Goal: Task Accomplishment & Management: Complete application form

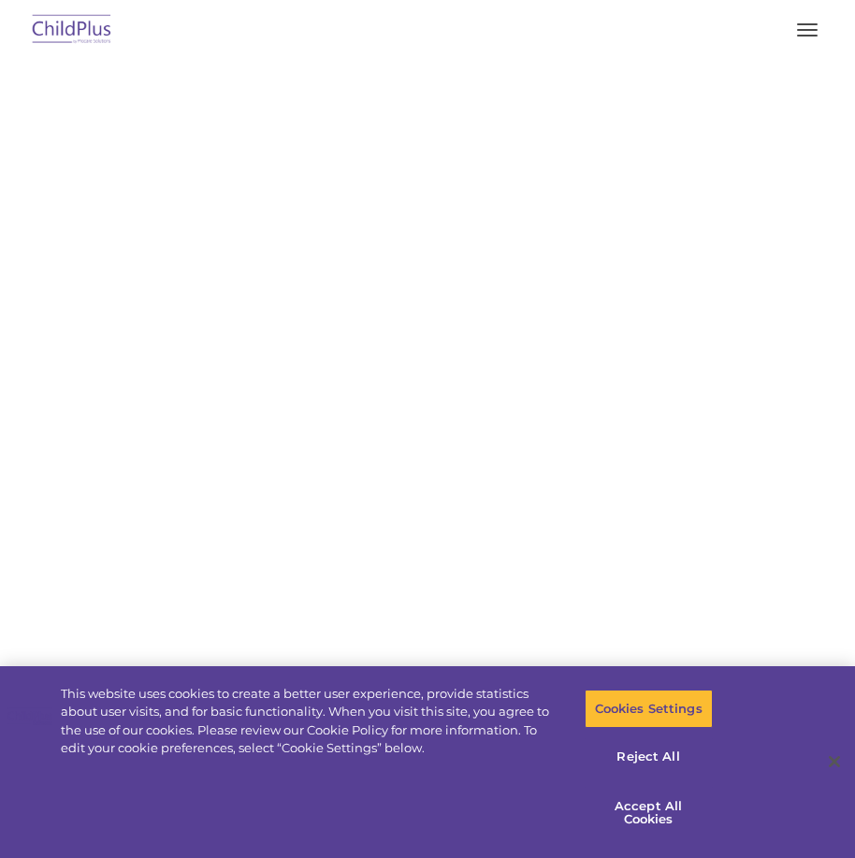
select select "MEDIUM"
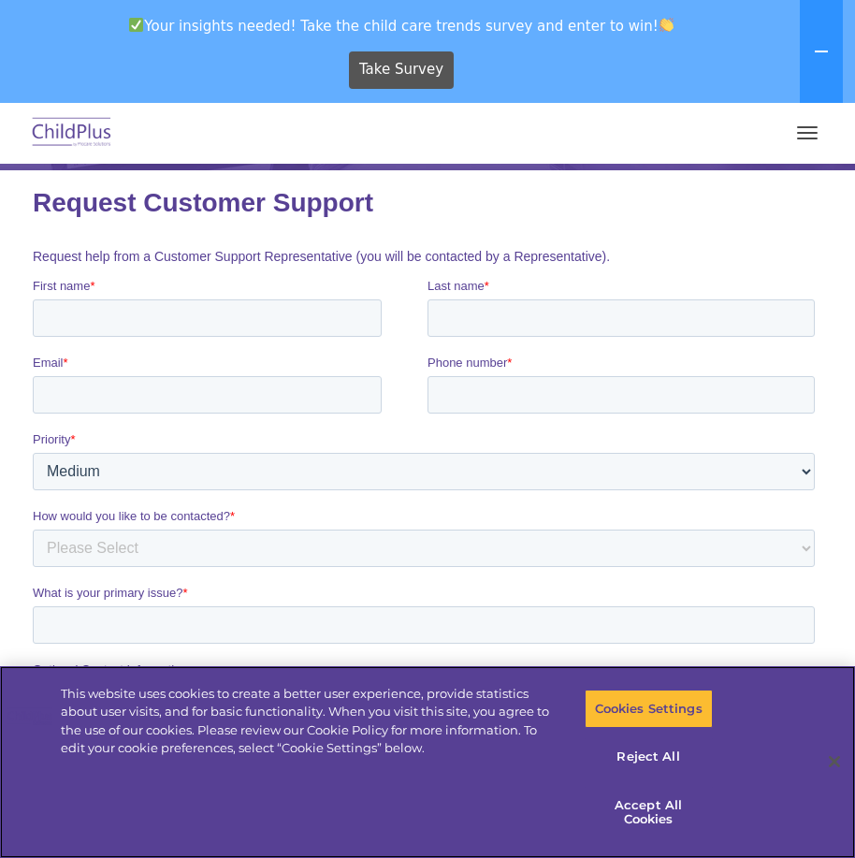
scroll to position [281, 0]
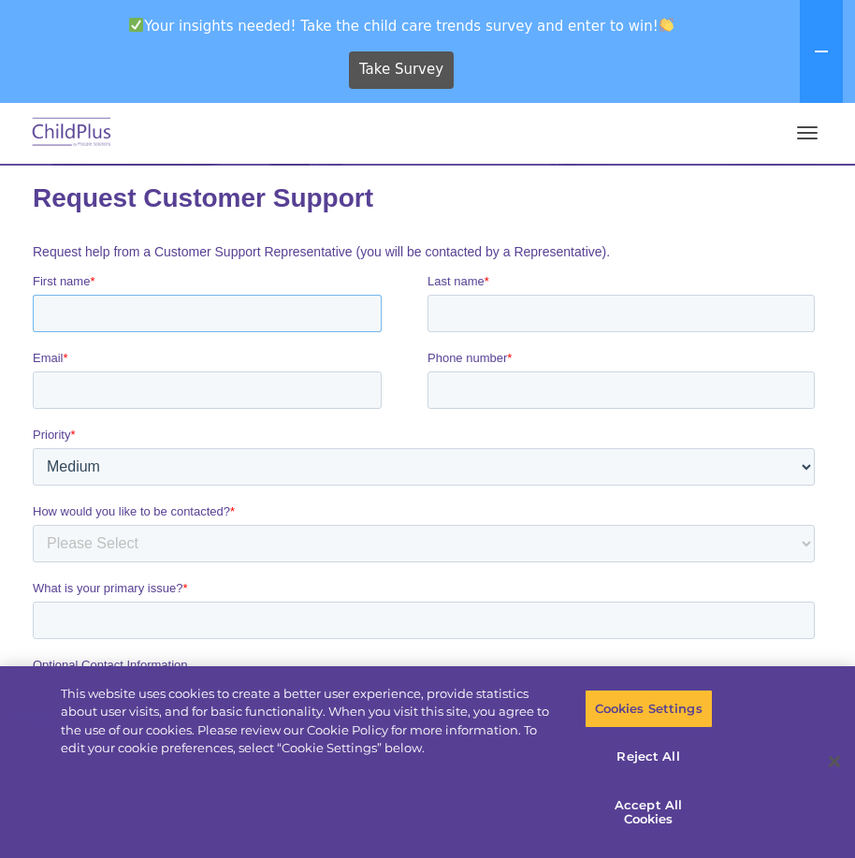
click at [78, 319] on input "First name *" at bounding box center [207, 313] width 349 height 37
type input "vimary"
click at [453, 310] on input "Last name *" at bounding box center [621, 313] width 387 height 37
type input "serra"
click at [193, 386] on input "Email *" at bounding box center [207, 389] width 349 height 37
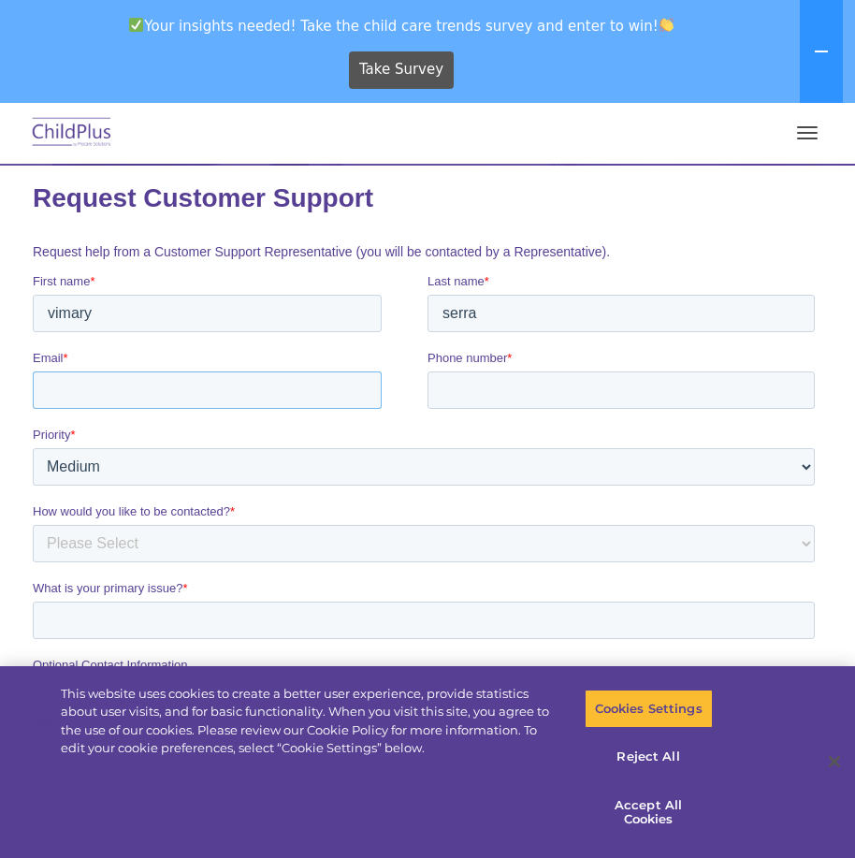
type input "[EMAIL_ADDRESS][DOMAIN_NAME]"
click at [512, 394] on input "Phone number *" at bounding box center [621, 389] width 387 height 37
type input "[PHONE_NUMBER]"
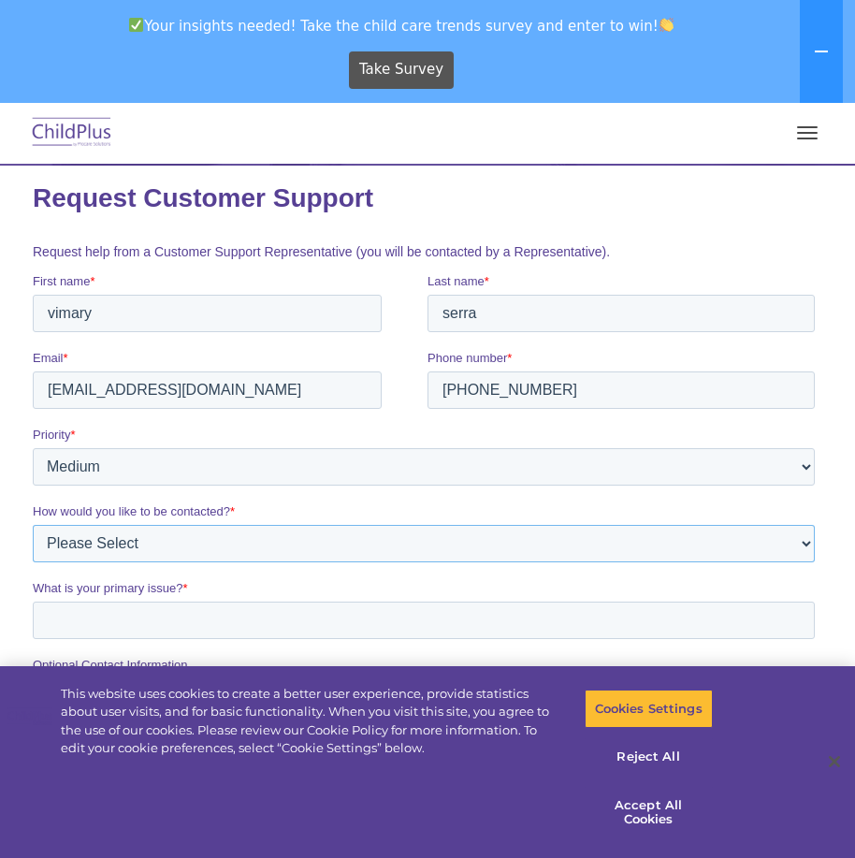
click at [122, 546] on select "Please Select Phone Email" at bounding box center [424, 543] width 782 height 37
select select "Phone"
click at [33, 525] on select "Please Select Phone Email" at bounding box center [424, 543] width 782 height 37
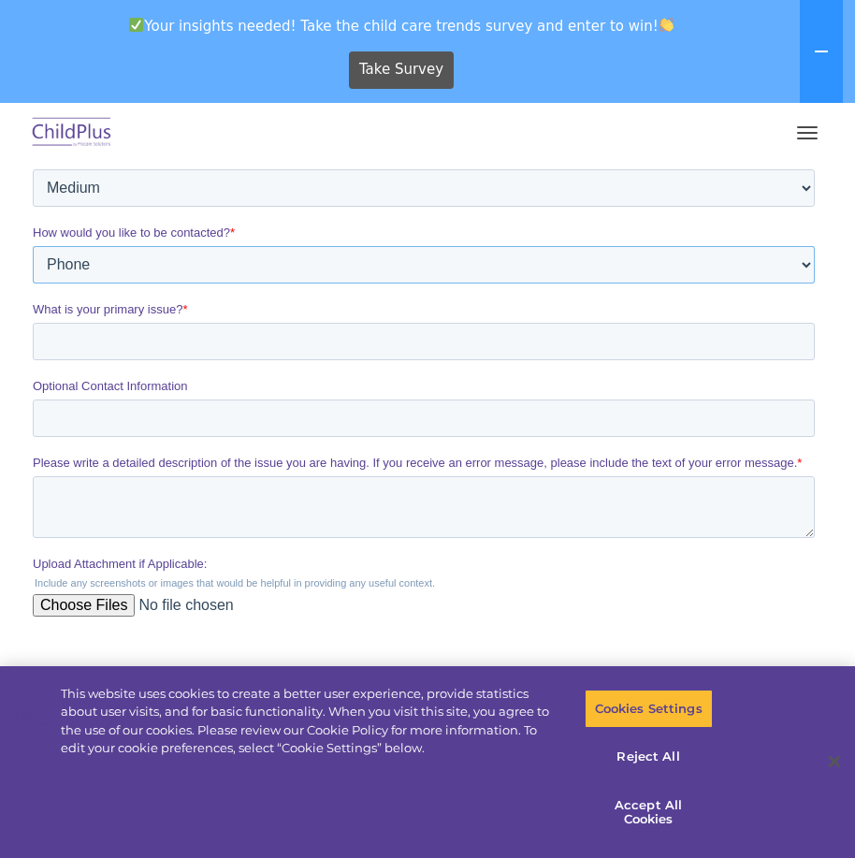
scroll to position [561, 0]
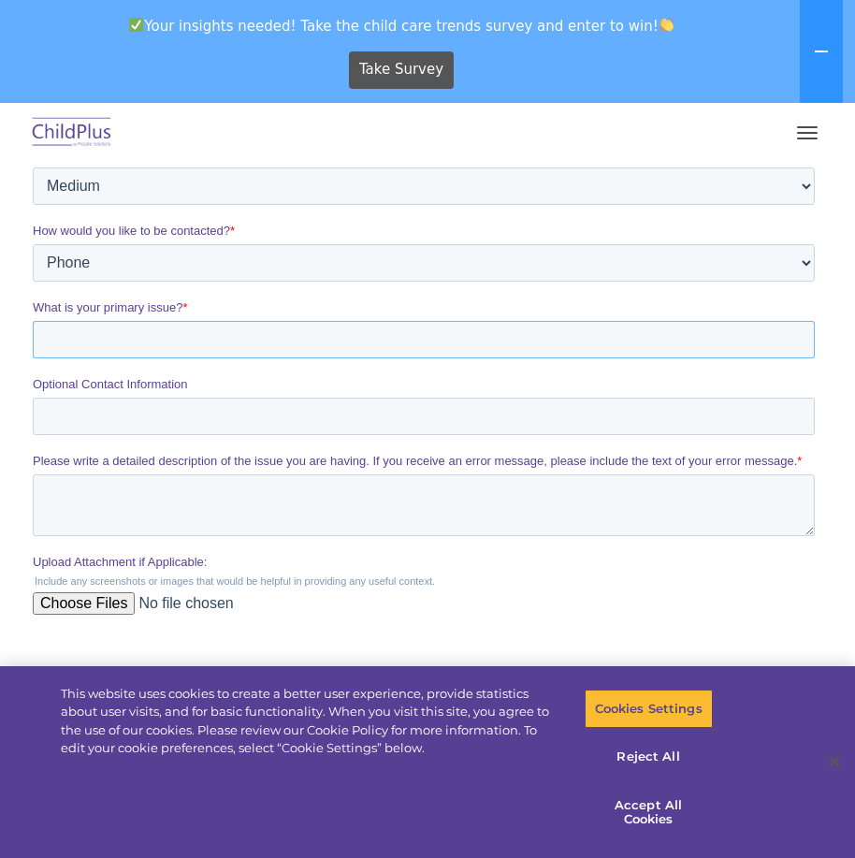
click at [65, 334] on input "What is your primary issue? *" at bounding box center [424, 339] width 782 height 37
type input "assistance with family outcomes for this year"
click at [86, 429] on input "Optional Contact Information" at bounding box center [424, 416] width 782 height 37
type input "[PHONE_NUMBER]"
click at [101, 504] on textarea "Please write a detailed description of the issue you are having. If you receive…" at bounding box center [424, 505] width 782 height 62
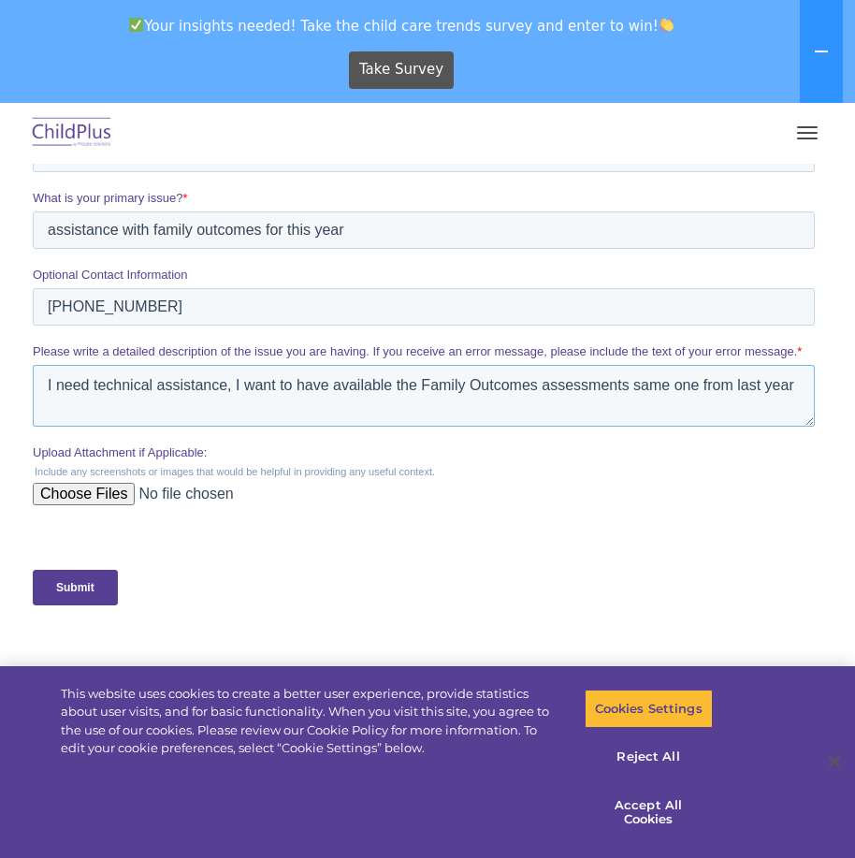
scroll to position [842, 0]
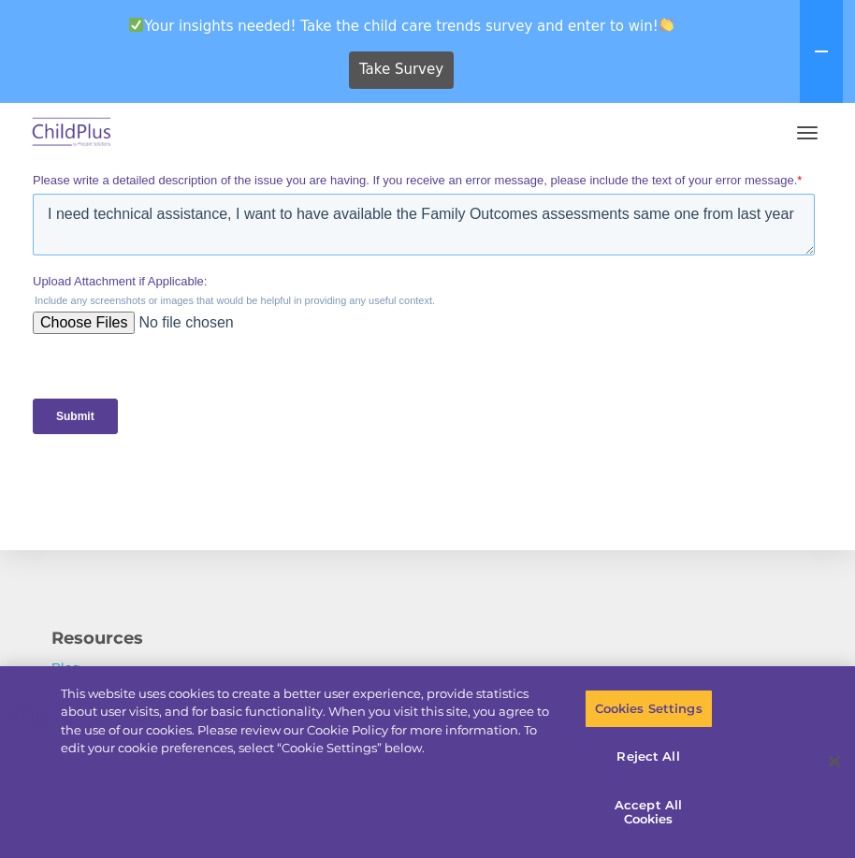
type textarea "I need technical assistance, I want to have available the Family Outcomes asses…"
click at [69, 419] on input "Submit" at bounding box center [75, 417] width 85 height 36
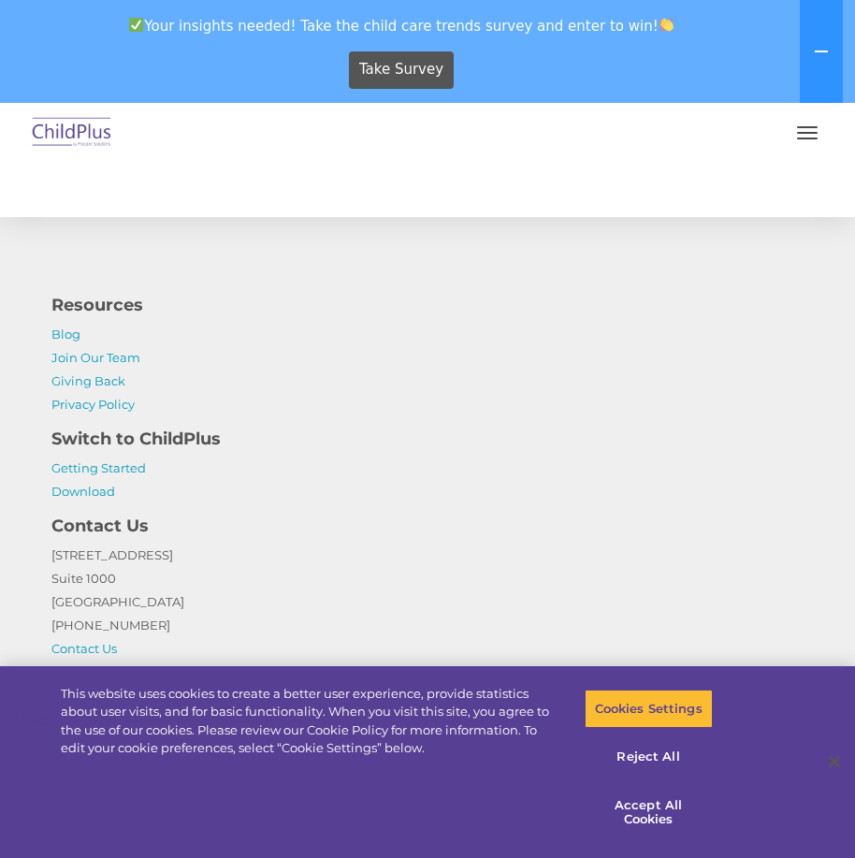
scroll to position [739, 0]
